Goal: Information Seeking & Learning: Learn about a topic

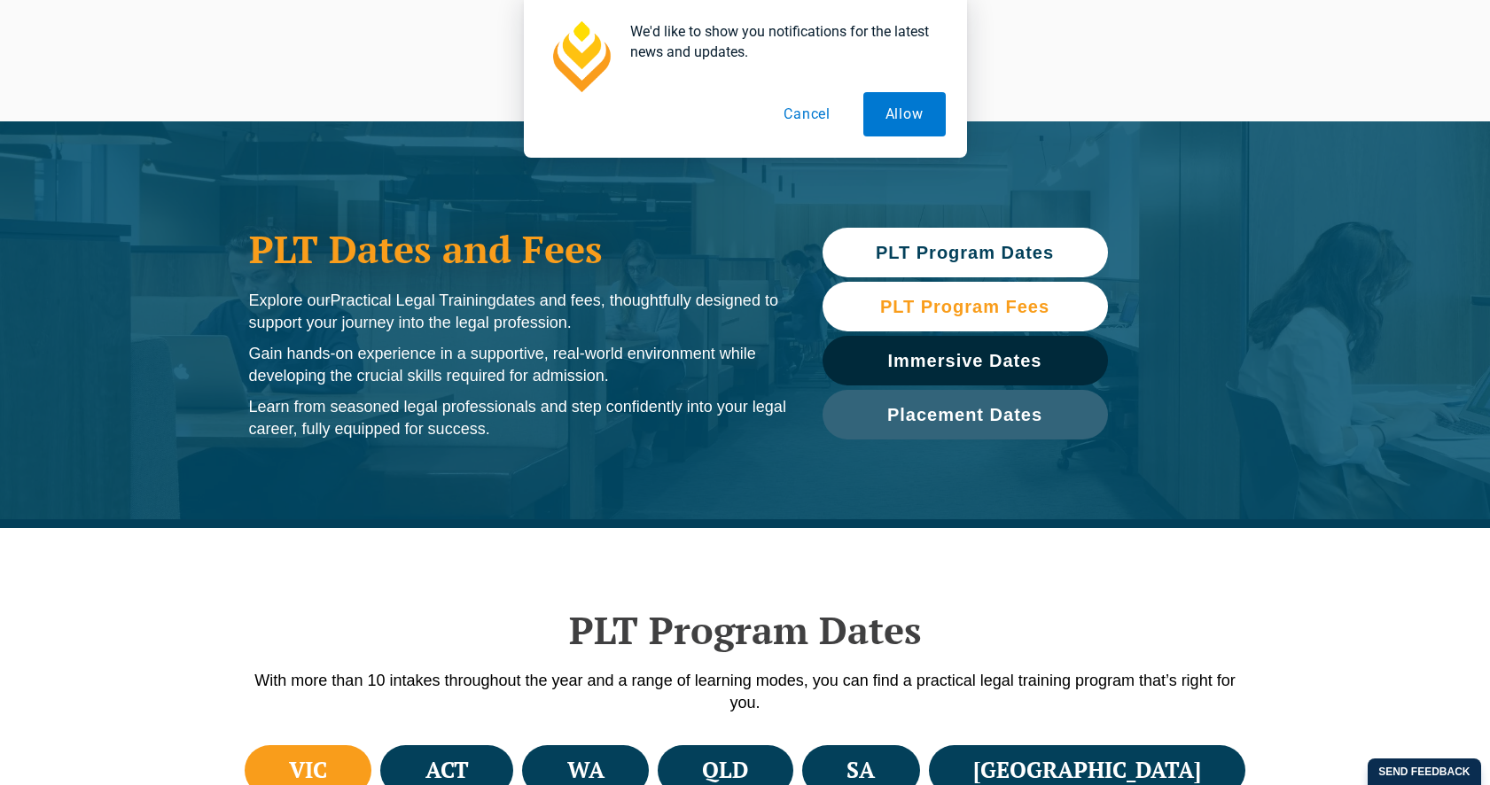
click at [969, 306] on span "PLT Program Fees" at bounding box center [964, 307] width 169 height 18
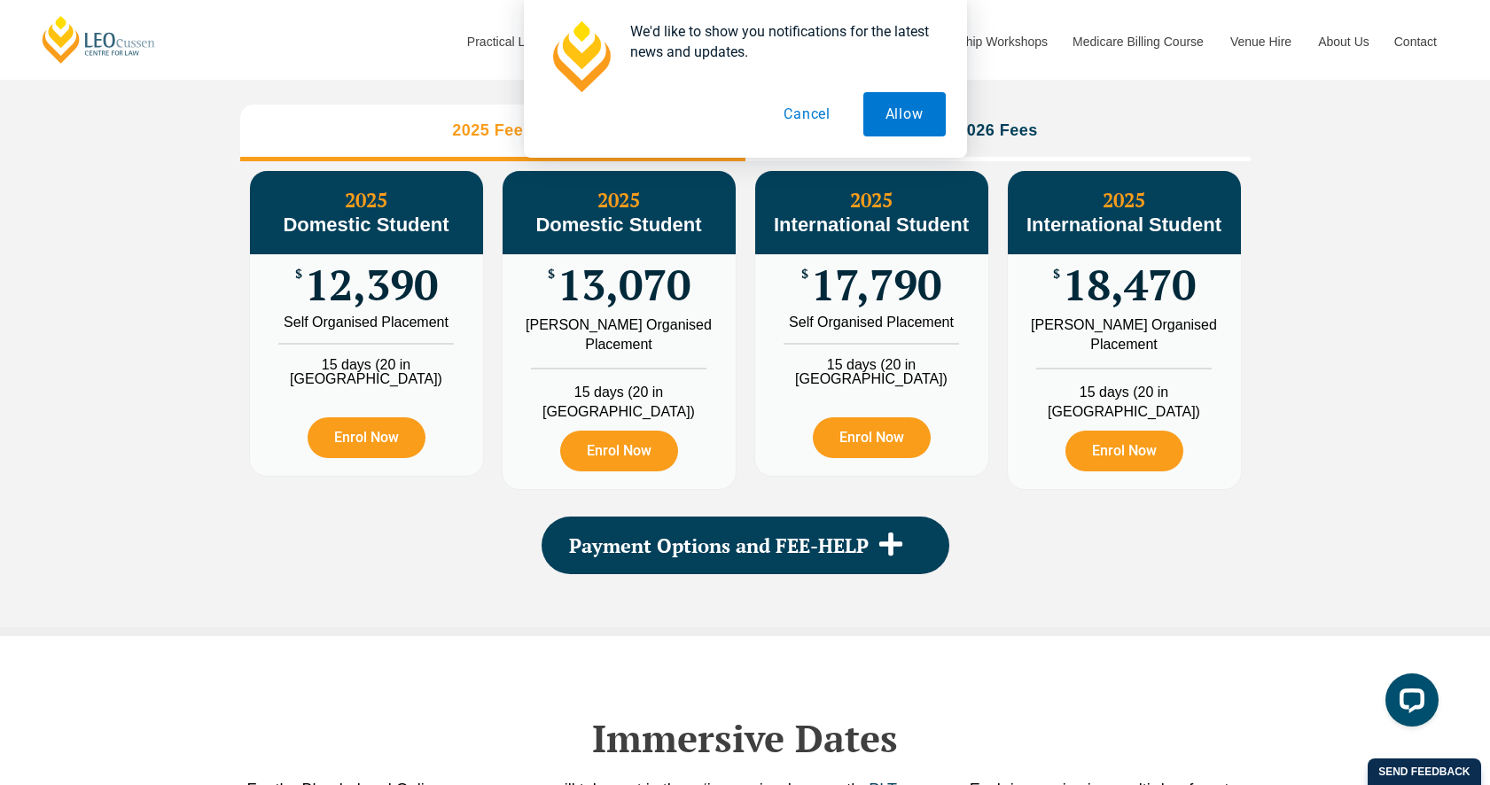
scroll to position [2297, 0]
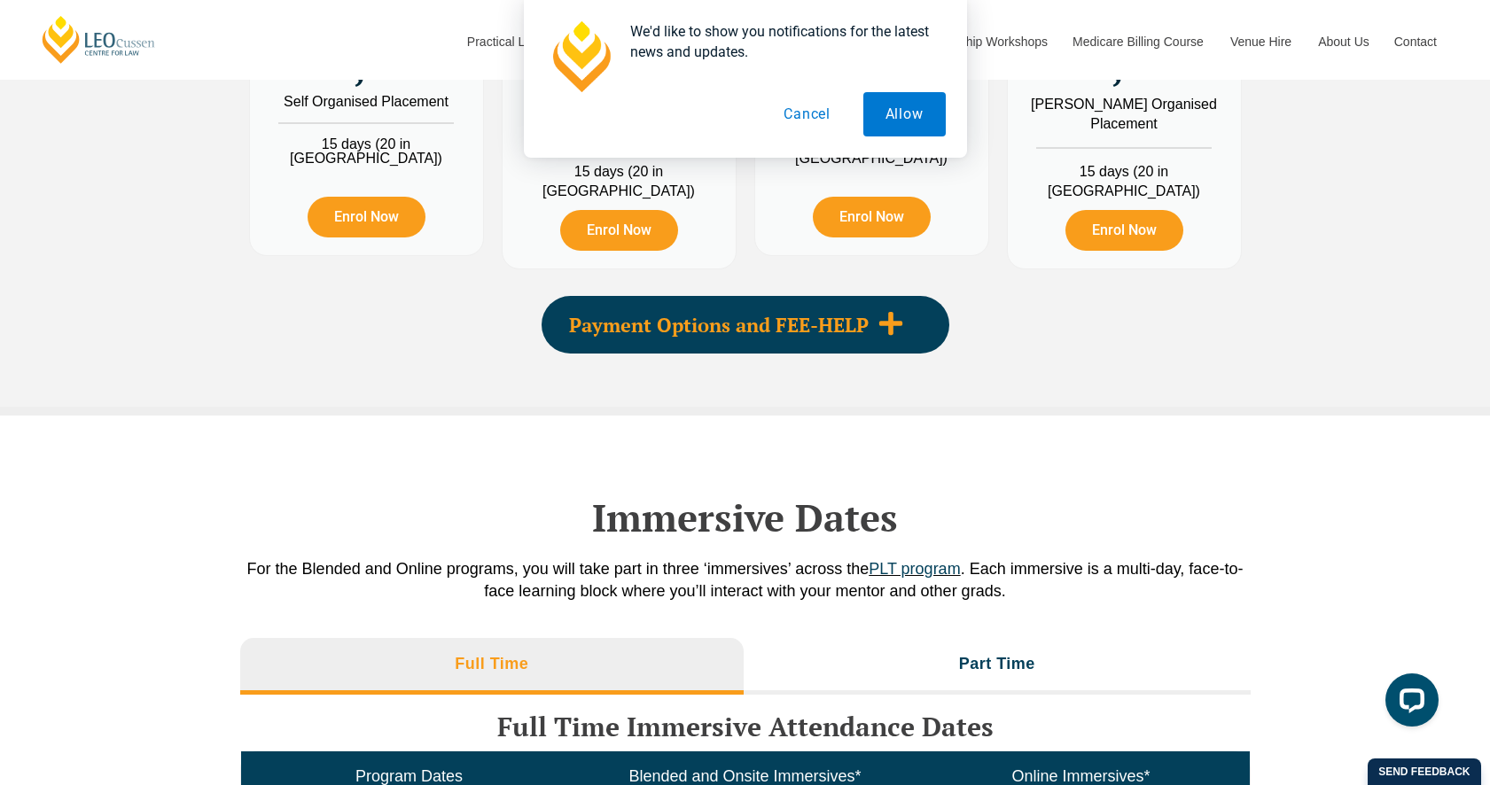
click at [732, 326] on span "Payment Options and FEE-HELP" at bounding box center [719, 324] width 300 height 19
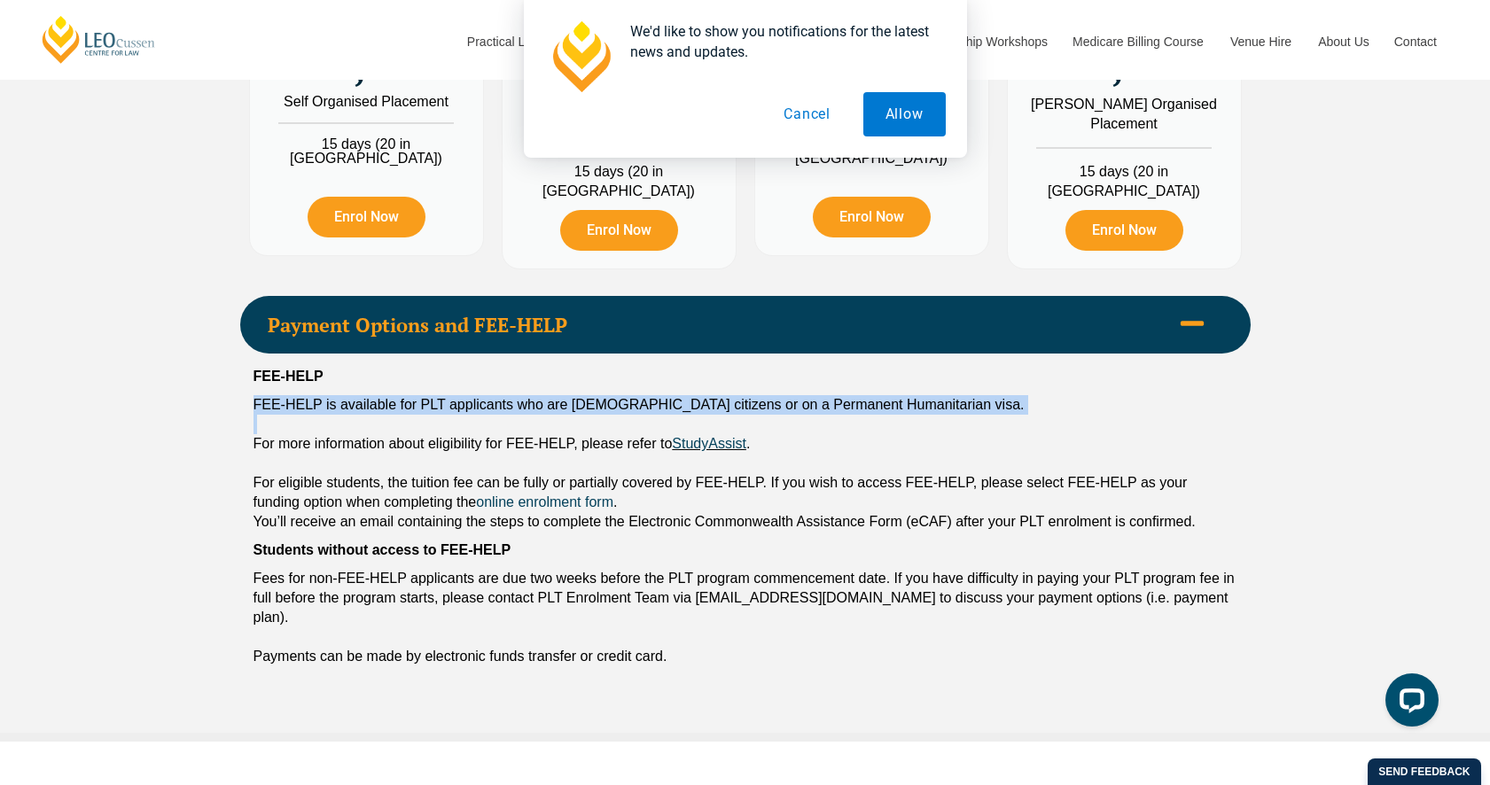
drag, startPoint x: 231, startPoint y: 396, endPoint x: 1068, endPoint y: 418, distance: 836.8
click at [1052, 424] on div "PLT Program Fees When it comes to fees, [PERSON_NAME] makes it easy and clear –…" at bounding box center [745, 198] width 1490 height 1088
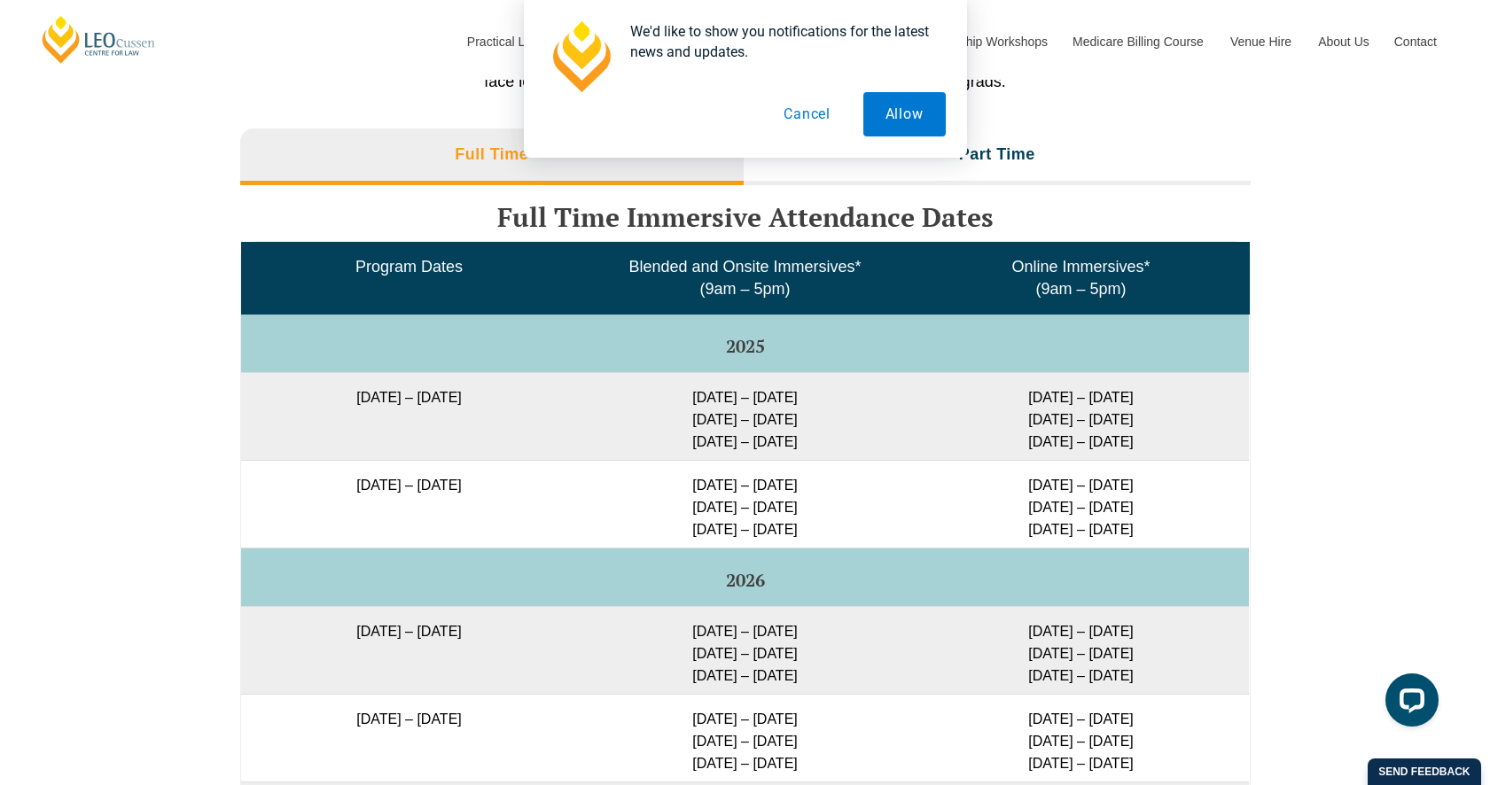
scroll to position [3390, 0]
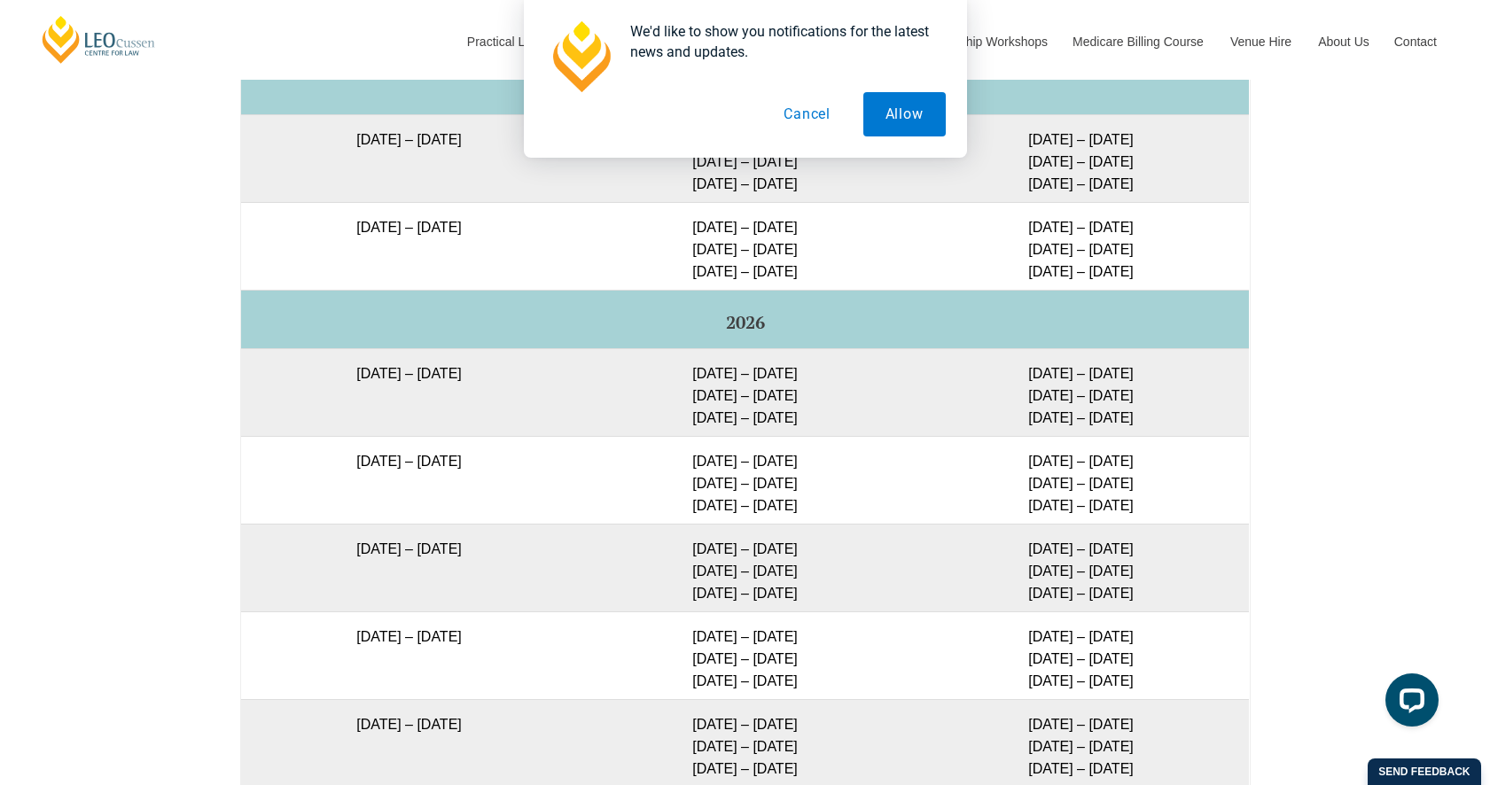
click at [300, 541] on td "[DATE] – [DATE]" at bounding box center [409, 568] width 336 height 88
drag, startPoint x: 307, startPoint y: 538, endPoint x: 1102, endPoint y: 527, distance: 795.8
click at [1102, 527] on tr "[DATE] – [DATE] [DATE] – [DATE] [DATE] – [DATE] [DATE] – [DATE] [DATE] – [DATE]…" at bounding box center [745, 568] width 1008 height 88
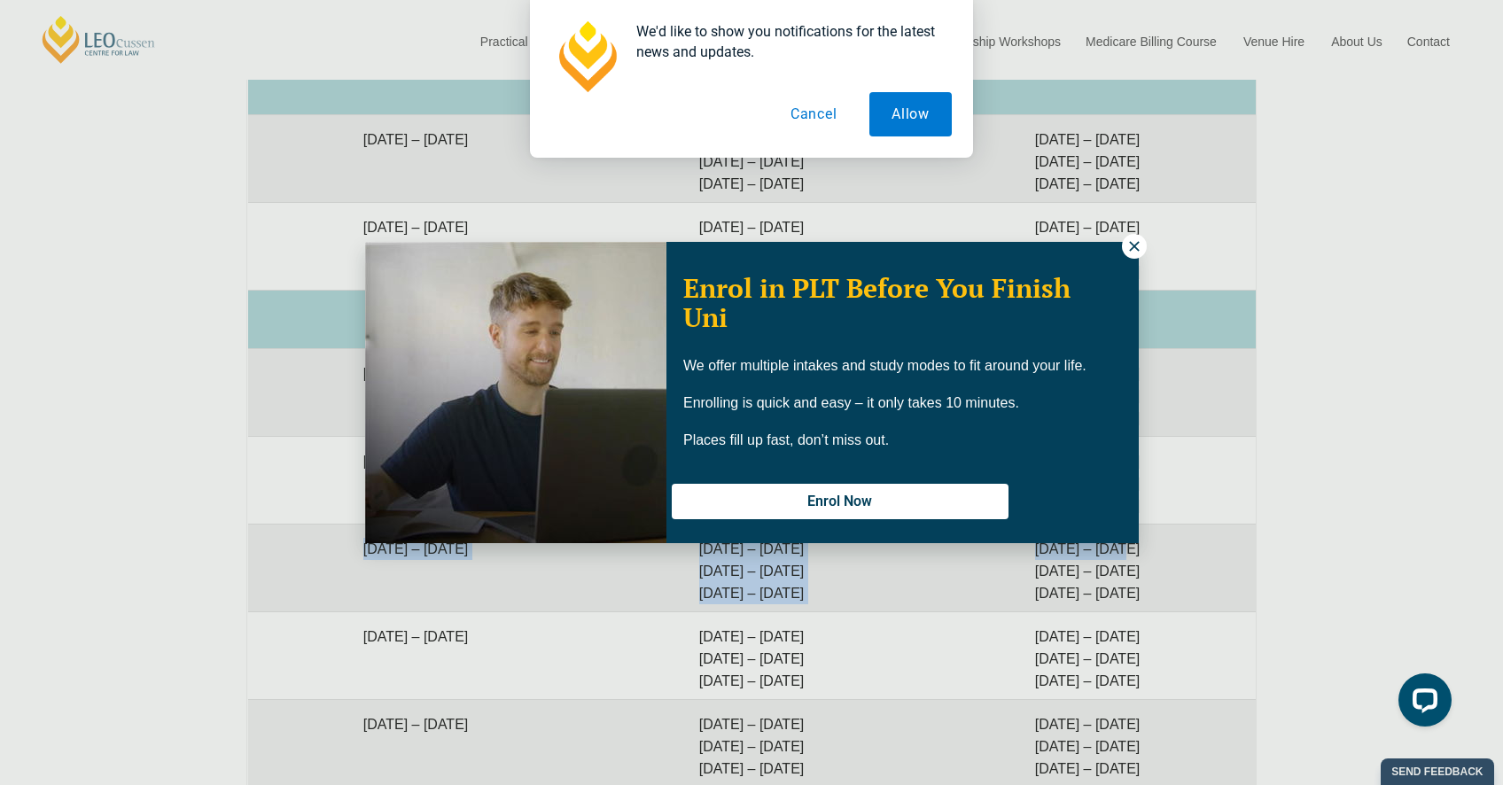
click at [1137, 245] on icon at bounding box center [1134, 246] width 16 height 16
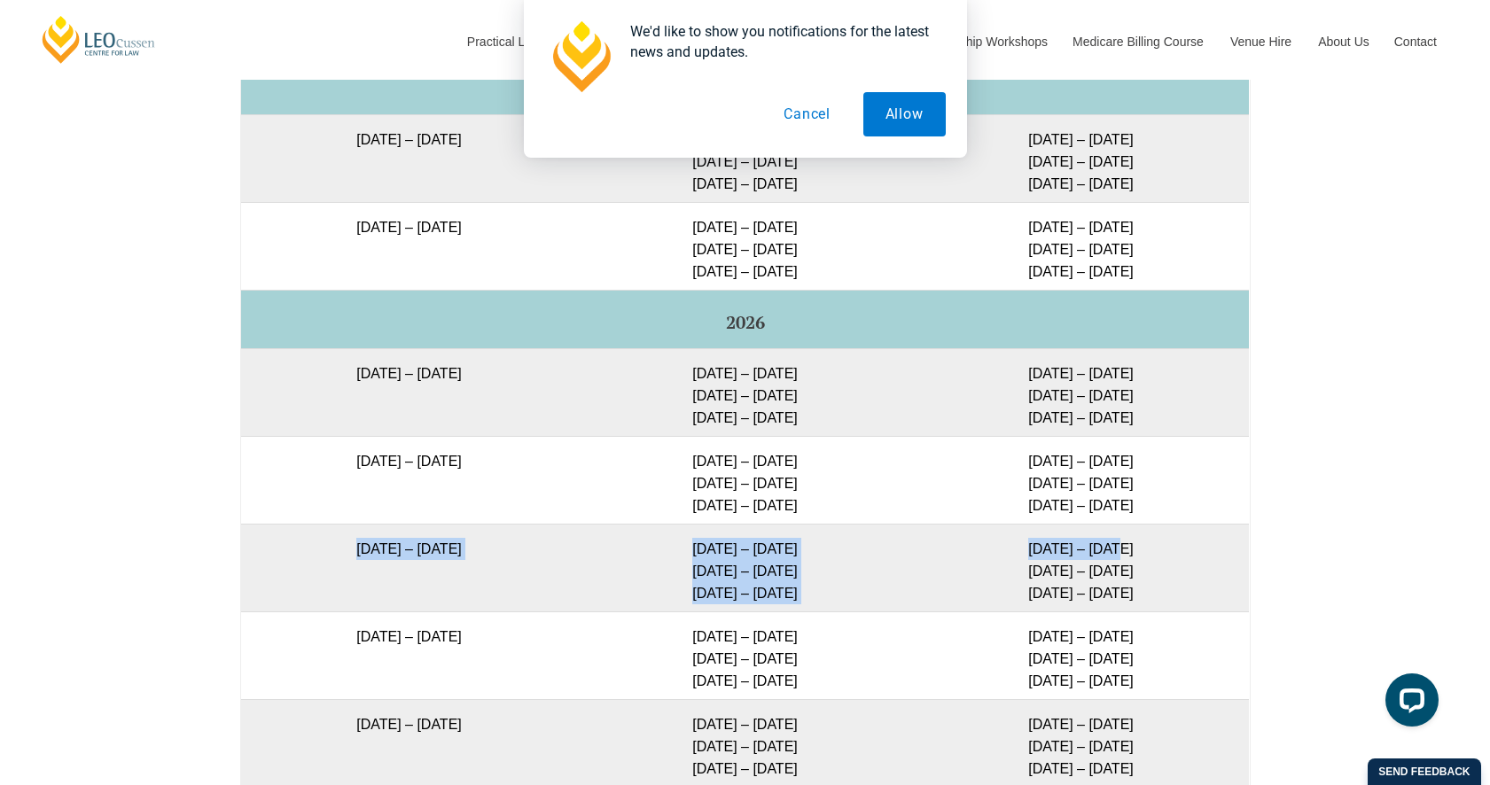
click at [797, 113] on button "Cancel" at bounding box center [806, 114] width 91 height 44
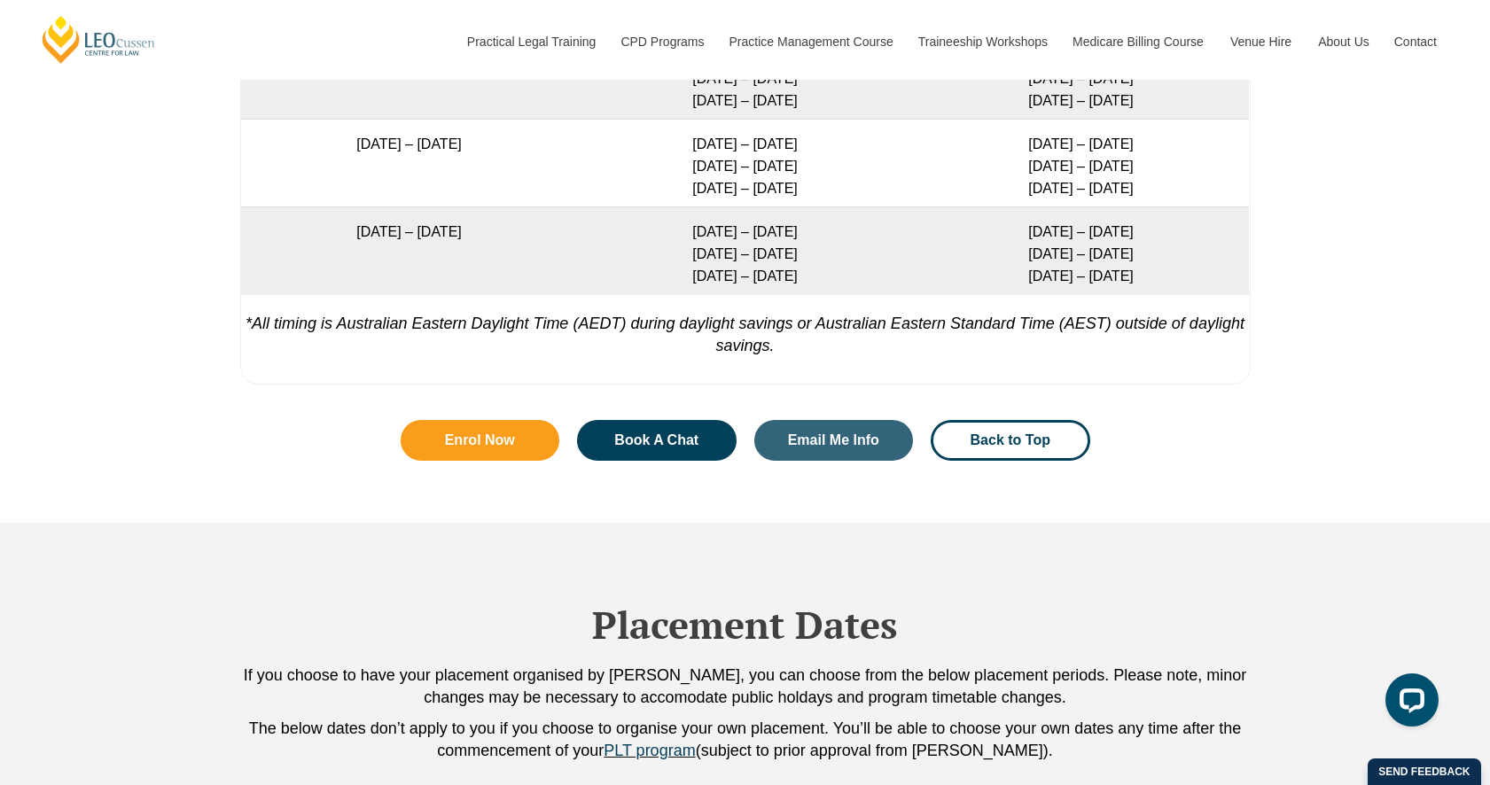
scroll to position [4063, 0]
